Goal: Transaction & Acquisition: Purchase product/service

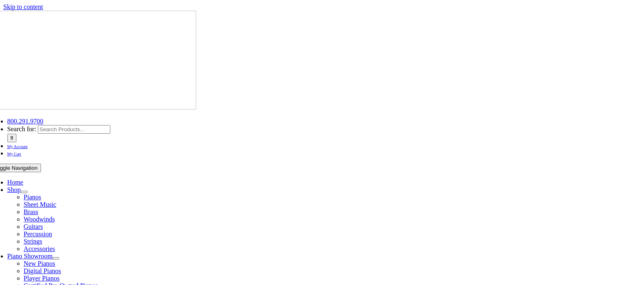
drag, startPoint x: 0, startPoint y: 0, endPoint x: 496, endPoint y: 6, distance: 496.2
click at [28, 144] on span "My Account" at bounding box center [17, 146] width 21 height 5
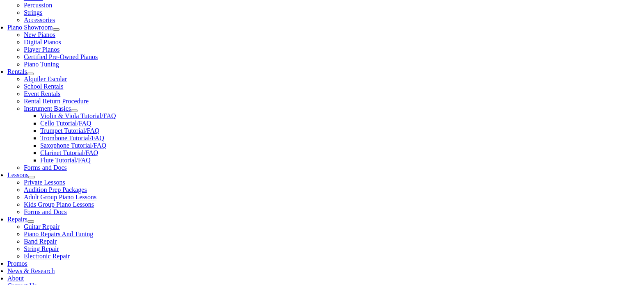
scroll to position [230, 0]
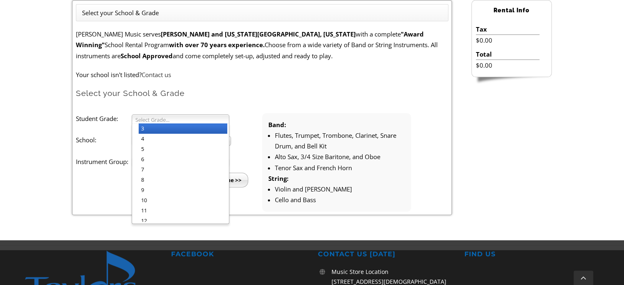
click at [212, 114] on link "Select Grade..." at bounding box center [181, 118] width 98 height 9
click at [212, 128] on li "3" at bounding box center [183, 129] width 89 height 10
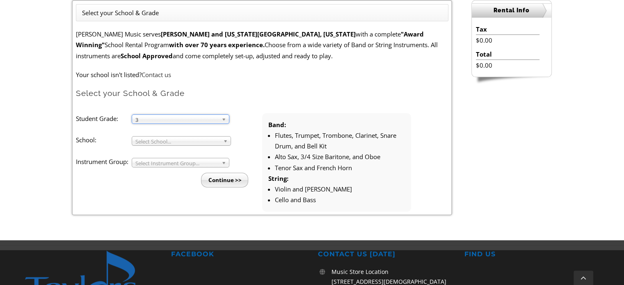
click at [212, 139] on span "Select School..." at bounding box center [177, 142] width 85 height 10
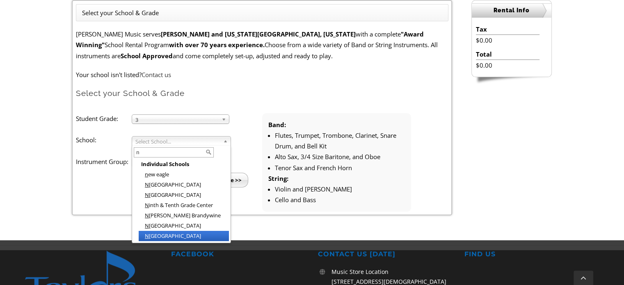
type input "n"
click at [199, 233] on li "N ottingham Elementary" at bounding box center [184, 236] width 90 height 10
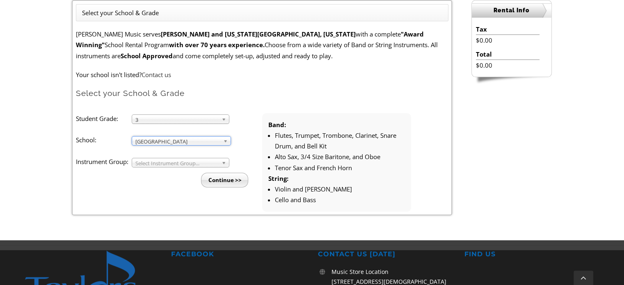
click at [185, 164] on span "Select Instrument Group..." at bounding box center [176, 163] width 83 height 10
click at [183, 182] on li "Strings" at bounding box center [183, 182] width 89 height 10
click at [213, 180] on input "Continue >>" at bounding box center [224, 180] width 47 height 15
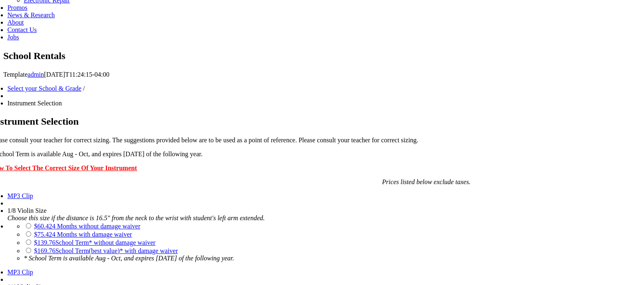
scroll to position [476, 0]
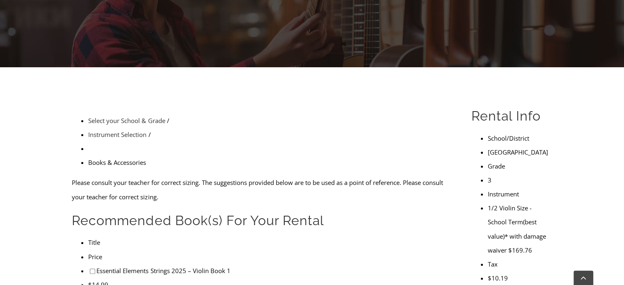
scroll to position [176, 0]
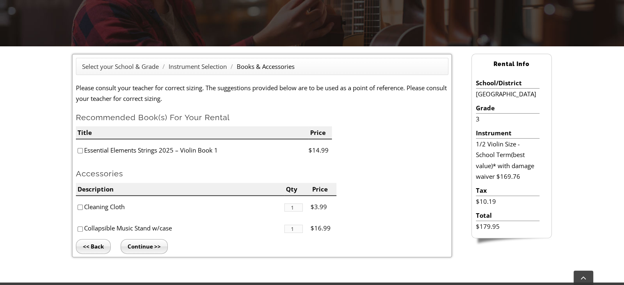
click at [81, 206] on input"] "checkbox" at bounding box center [80, 207] width 5 height 5
checkbox input"] "true"
click at [142, 247] on input "Continue >>" at bounding box center [144, 246] width 47 height 15
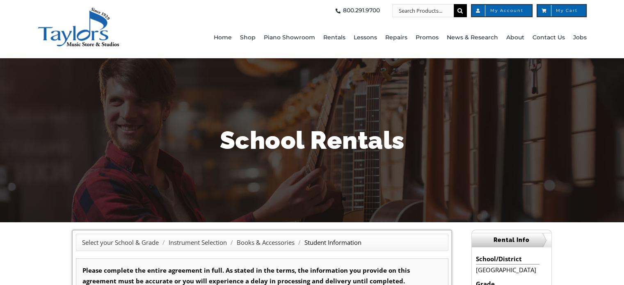
type input "1"
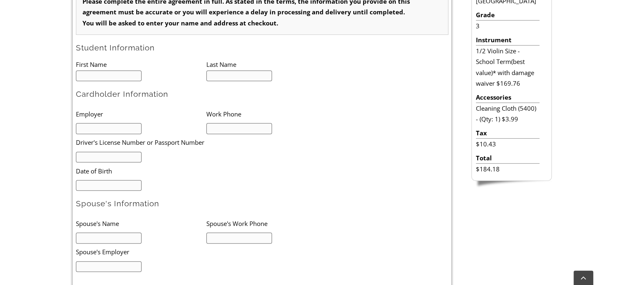
scroll to position [272, 0]
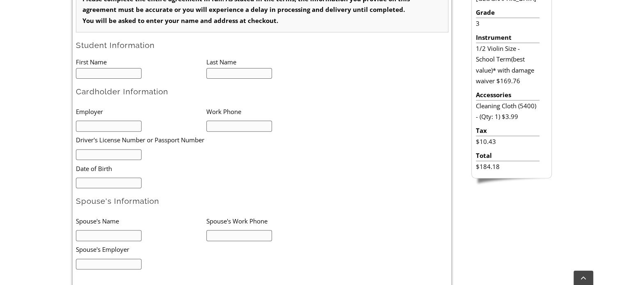
click at [117, 71] on input "text" at bounding box center [109, 73] width 66 height 11
type input "Adam"
type input "[PERSON_NAME]"
drag, startPoint x: 242, startPoint y: 125, endPoint x: 205, endPoint y: 124, distance: 36.9
click at [205, 124] on ul "Employer Work Phone 6102997582 Driver's License Number or Passport Number Date …" at bounding box center [206, 145] width 261 height 85
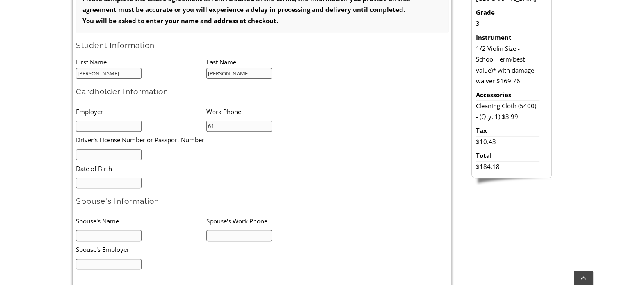
type input "6"
type input "3022356600"
click at [118, 156] on input "text" at bounding box center [109, 154] width 66 height 11
type input "PA24617292"
click at [125, 126] on input "text" at bounding box center [109, 126] width 66 height 11
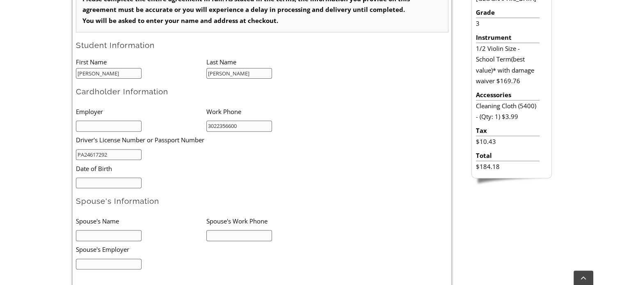
type input "Red Clay Consolidated School District"
click at [108, 182] on input "mm/dd/yyyy" at bounding box center [109, 183] width 66 height 11
type input "04/29/1977"
click at [101, 230] on input "text" at bounding box center [109, 235] width 66 height 11
type input "Scott Bartnik"
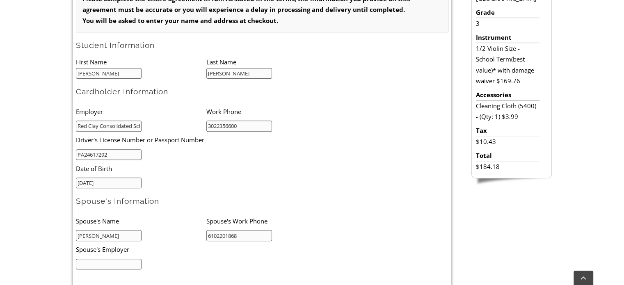
type input "6102201868"
click at [103, 261] on input "text" at bounding box center [109, 264] width 66 height 11
type input "Exelon"
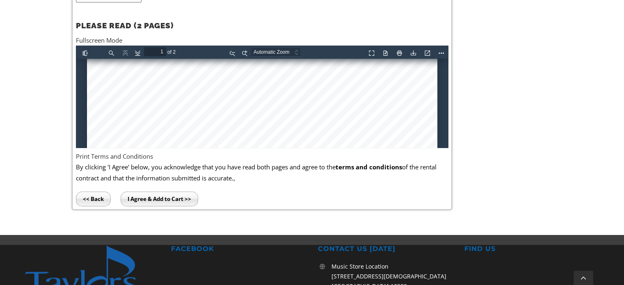
scroll to position [146, 0]
click at [111, 96] on div at bounding box center [262, 201] width 350 height 577
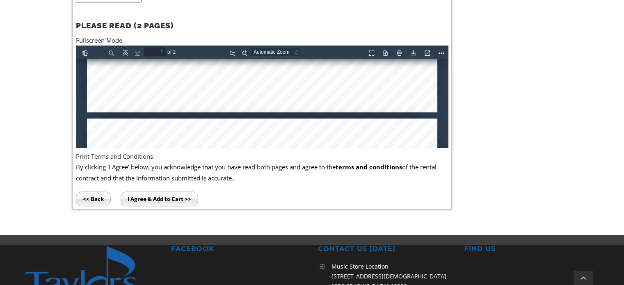
type input "2"
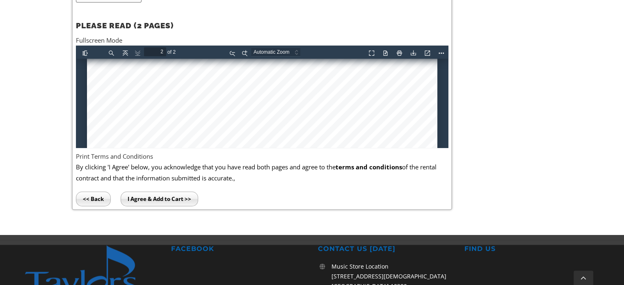
scroll to position [832, 0]
click at [413, 52] on button "Download" at bounding box center [411, 51] width 13 height 10
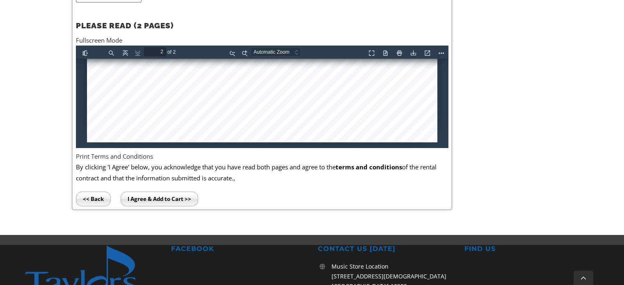
click at [189, 195] on input "I Agree & Add to Cart >>" at bounding box center [160, 199] width 78 height 15
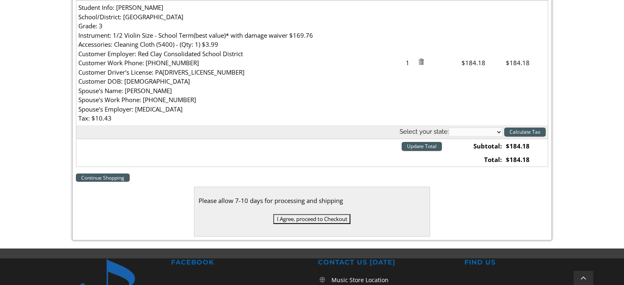
scroll to position [286, 0]
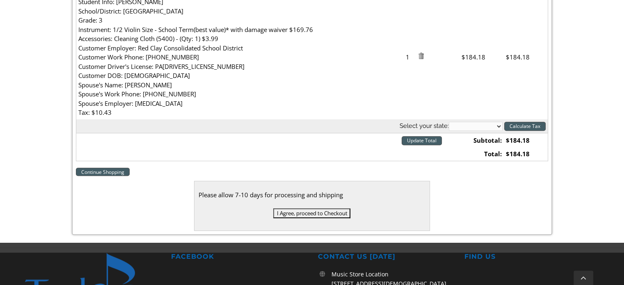
click at [499, 124] on select "[US_STATE] [US_STATE] [US_STATE] [US_STATE] [US_STATE] [US_STATE] [US_STATE] [U…" at bounding box center [476, 126] width 54 height 9
select select "PA"
click at [449, 122] on select "[US_STATE] [US_STATE] [US_STATE] [US_STATE] [US_STATE] [US_STATE] [US_STATE] [U…" at bounding box center [476, 126] width 54 height 9
click at [509, 128] on input "Calculate Tax" at bounding box center [524, 126] width 41 height 9
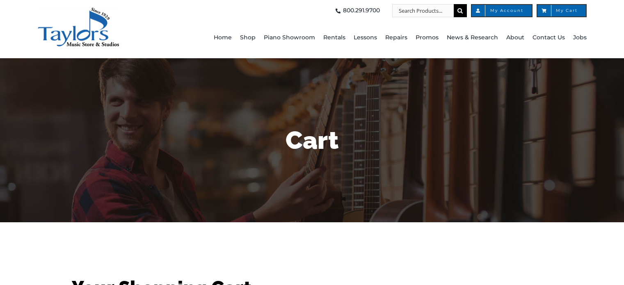
select select "PA"
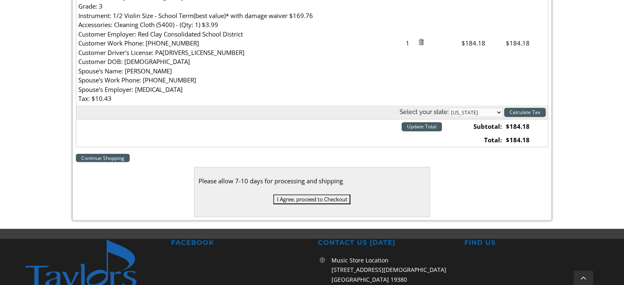
scroll to position [303, 0]
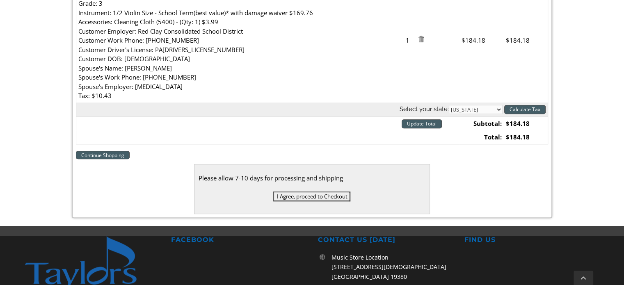
click at [322, 197] on input "I Agree, proceed to Checkout" at bounding box center [311, 197] width 77 height 10
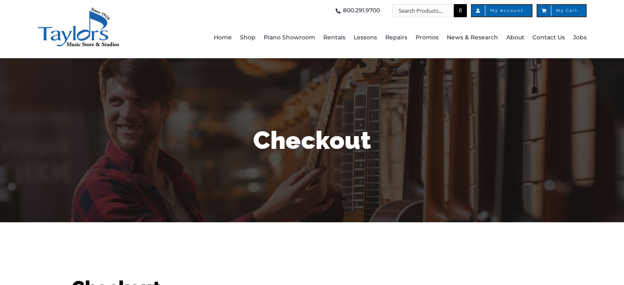
select select
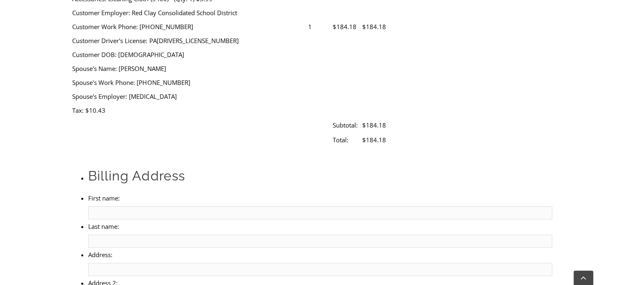
scroll to position [392, 0]
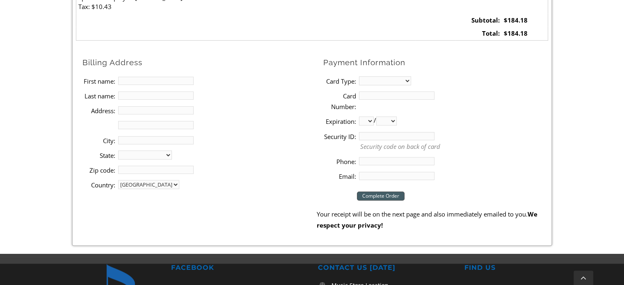
click at [163, 81] on input "First name:" at bounding box center [156, 81] width 76 height 8
type input "[PERSON_NAME]"
type input "[STREET_ADDRESS]"
type input "[GEOGRAPHIC_DATA]"
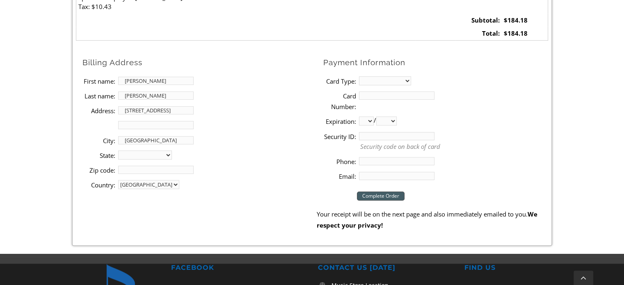
select select "PA"
type input "19363"
type input "6102997582"
type input "[PERSON_NAME][EMAIL_ADDRESS][PERSON_NAME][DOMAIN_NAME]"
click at [381, 77] on select "MasterCard Visa American Express Discover" at bounding box center [385, 80] width 52 height 9
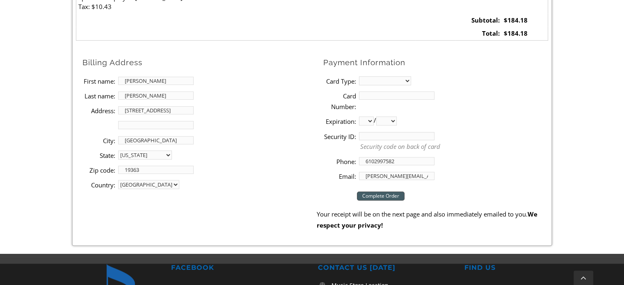
select select "mastercard"
click at [359, 76] on select "MasterCard Visa American Express Discover" at bounding box center [385, 80] width 52 height 9
click at [377, 96] on input "Card Number:" at bounding box center [397, 96] width 76 height 8
type input "[CREDIT_CARD_NUMBER]"
click at [371, 121] on select "01 02 03 04 05 06 07 08 09 10 11 12" at bounding box center [366, 121] width 15 height 9
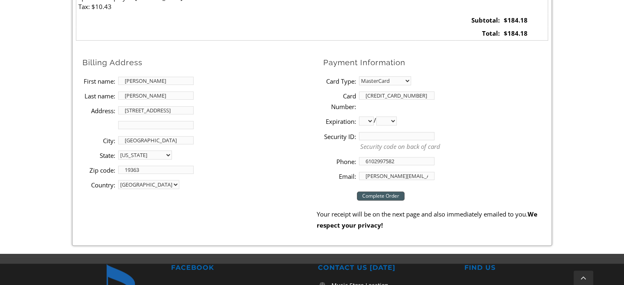
select select "08"
click at [359, 117] on select "01 02 03 04 05 06 07 08 09 10 11 12" at bounding box center [366, 121] width 15 height 9
click at [392, 123] on select "2025 2026 2027 2028 2029 2030 2031 2032 2033 2034 2035 2036 2037" at bounding box center [386, 121] width 21 height 9
select select "2028"
click at [379, 117] on select "2025 2026 2027 2028 2029 2030 2031 2032 2033 2034 2035 2036 2037" at bounding box center [386, 121] width 21 height 9
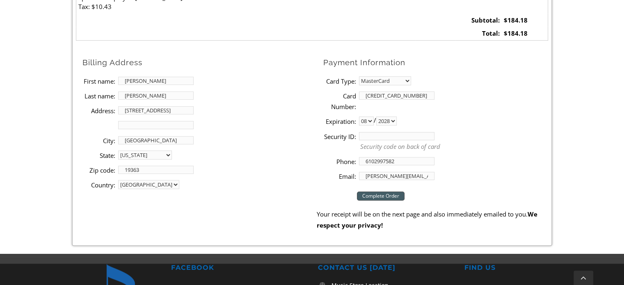
click at [388, 137] on input "Security ID:" at bounding box center [397, 136] width 76 height 8
type input "228"
click at [403, 175] on input "[PERSON_NAME][EMAIL_ADDRESS][PERSON_NAME][DOMAIN_NAME]" at bounding box center [397, 176] width 76 height 8
type input "k"
type input "[EMAIL_ADDRESS][DOMAIN_NAME]"
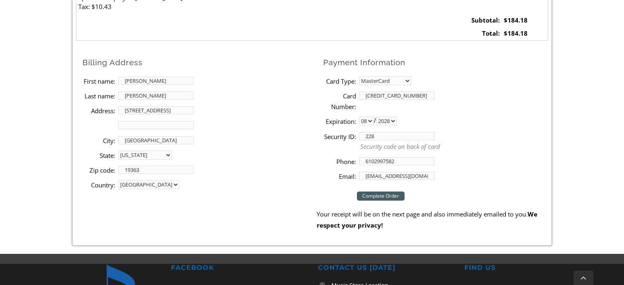
click at [388, 198] on input "Complete Order" at bounding box center [381, 196] width 48 height 9
